Goal: Task Accomplishment & Management: Complete application form

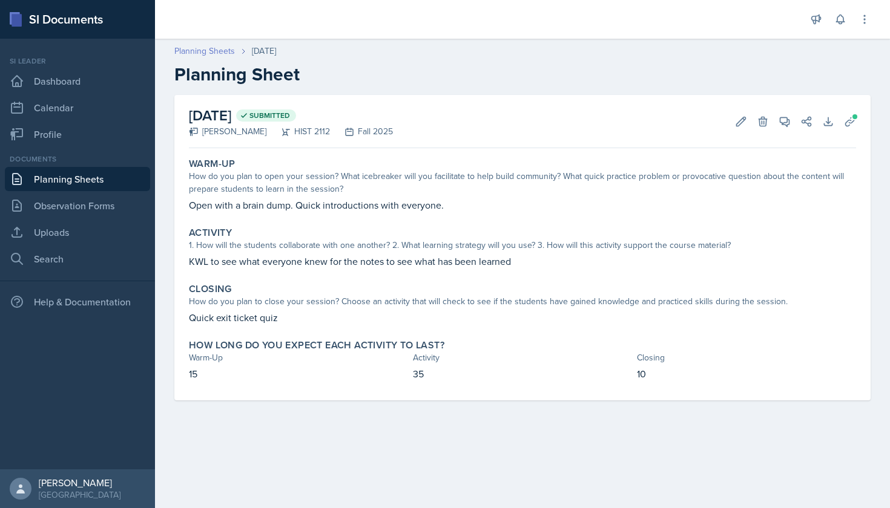
click at [214, 51] on link "Planning Sheets" at bounding box center [204, 51] width 61 height 13
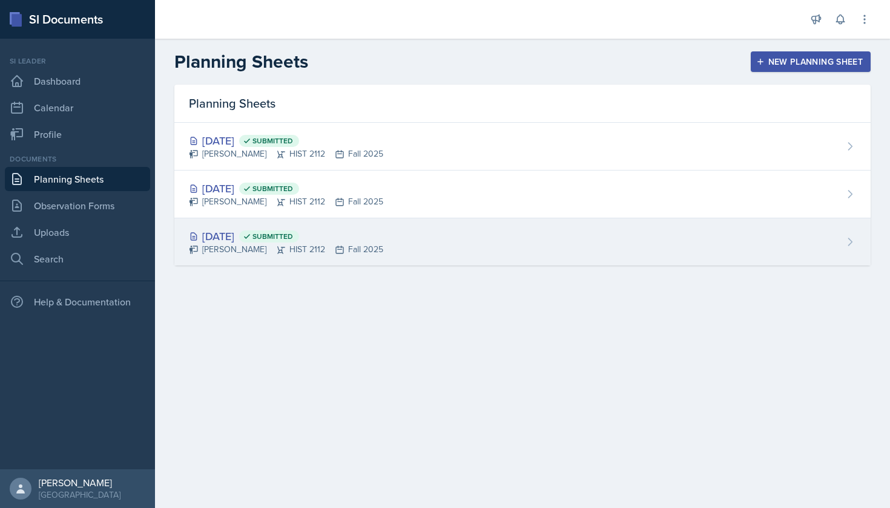
click at [240, 235] on div "[DATE] Submitted" at bounding box center [286, 236] width 194 height 16
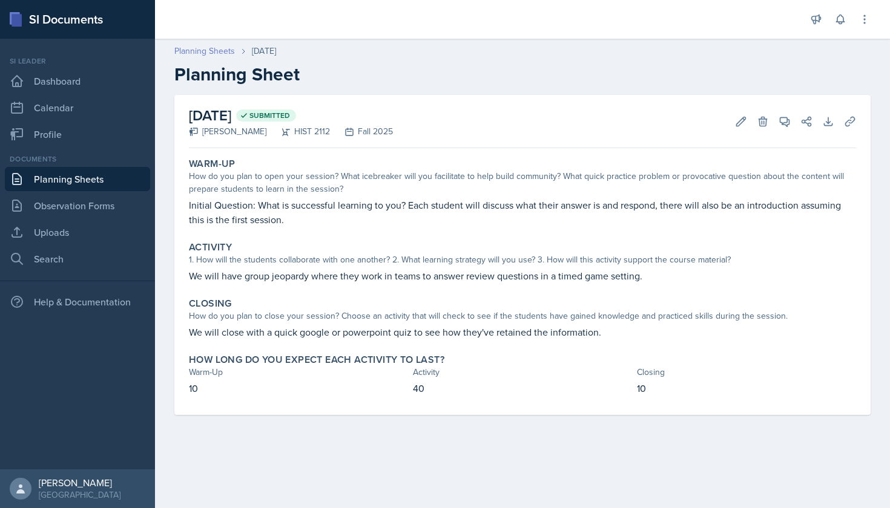
click at [217, 53] on link "Planning Sheets" at bounding box center [204, 51] width 61 height 13
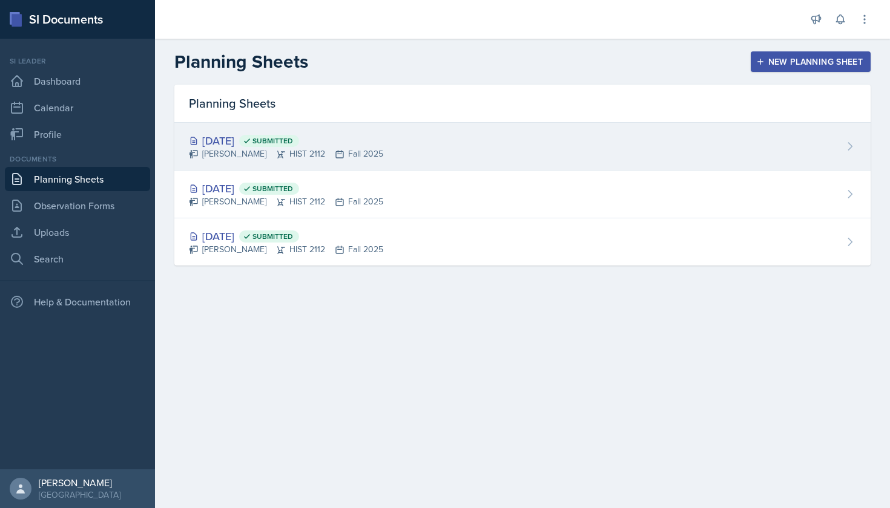
click at [240, 139] on div "[DATE] Submitted" at bounding box center [286, 141] width 194 height 16
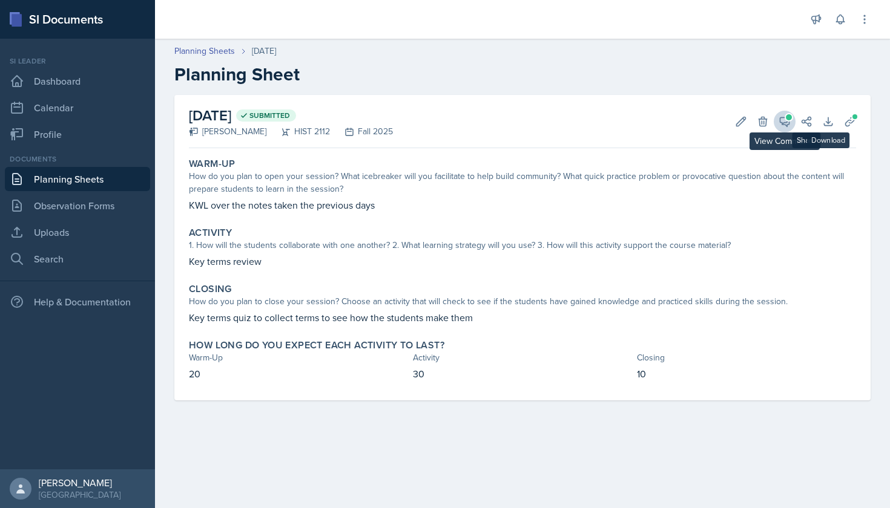
click at [790, 121] on icon at bounding box center [784, 122] width 12 height 12
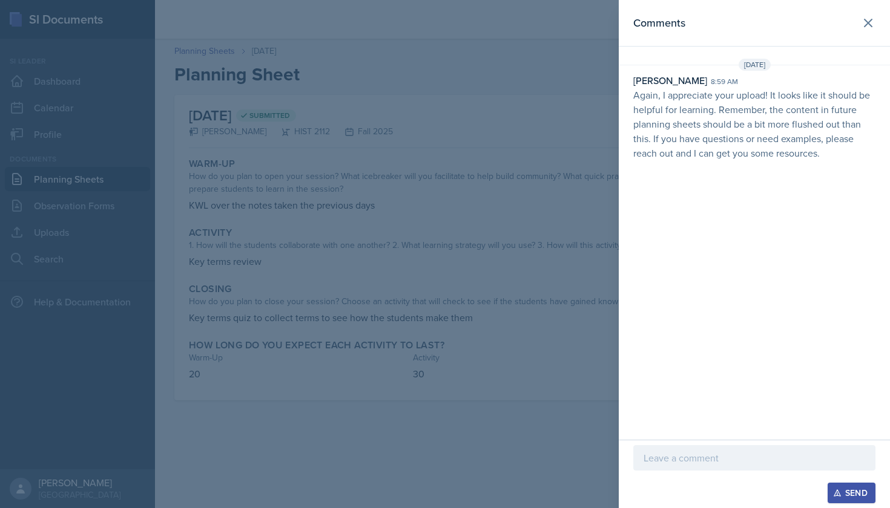
click at [676, 463] on p at bounding box center [753, 458] width 221 height 15
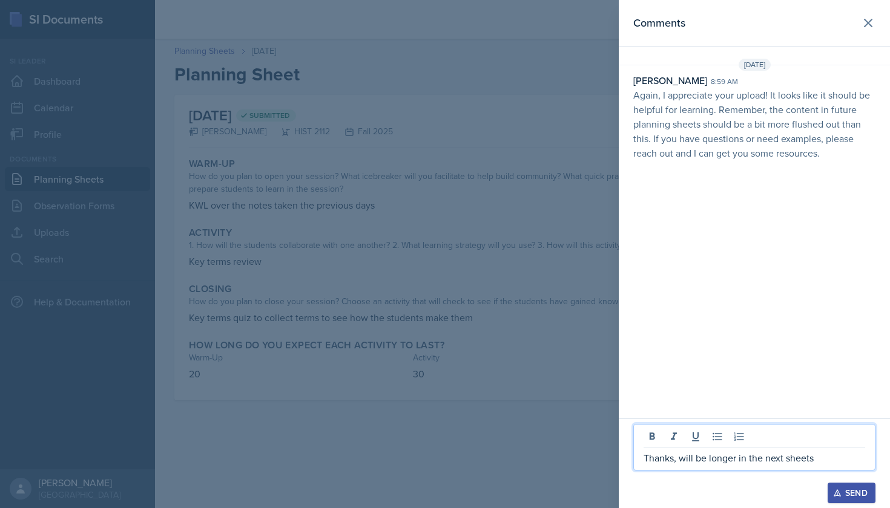
click at [835, 494] on icon "button" at bounding box center [837, 493] width 8 height 8
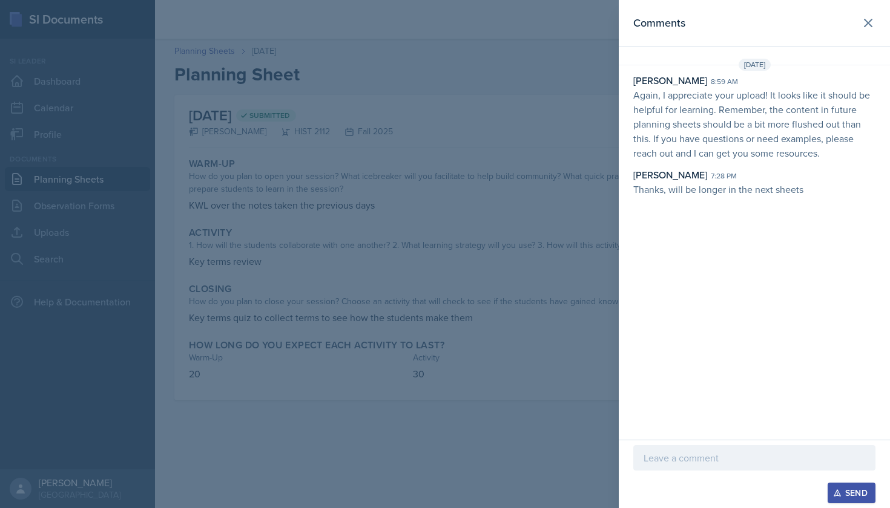
click at [593, 191] on div at bounding box center [445, 254] width 890 height 508
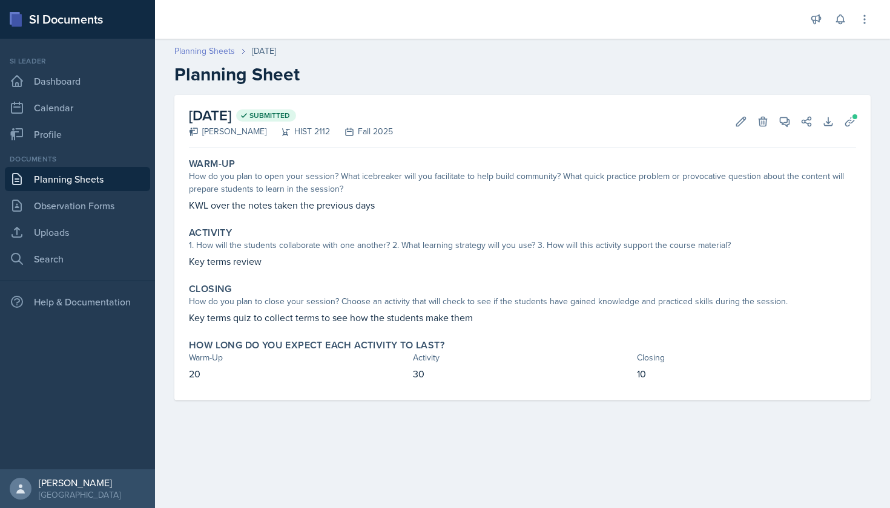
click at [185, 48] on link "Planning Sheets" at bounding box center [204, 51] width 61 height 13
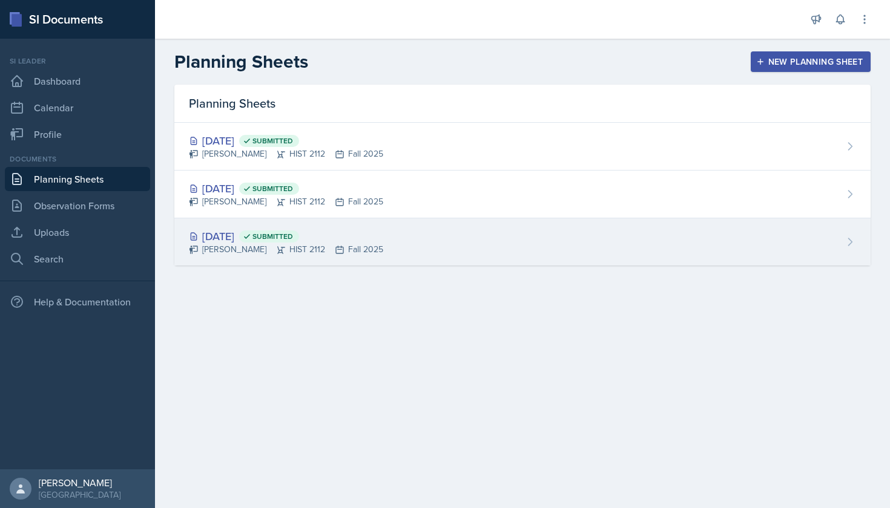
click at [255, 243] on div "[PERSON_NAME] HIST 2112 Fall 2025" at bounding box center [286, 249] width 194 height 13
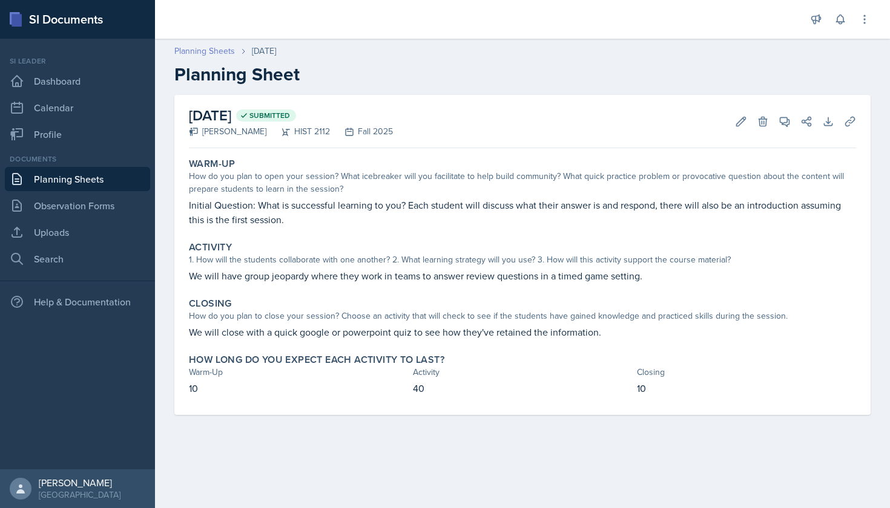
click at [231, 50] on link "Planning Sheets" at bounding box center [204, 51] width 61 height 13
